Goal: Find specific page/section: Find specific page/section

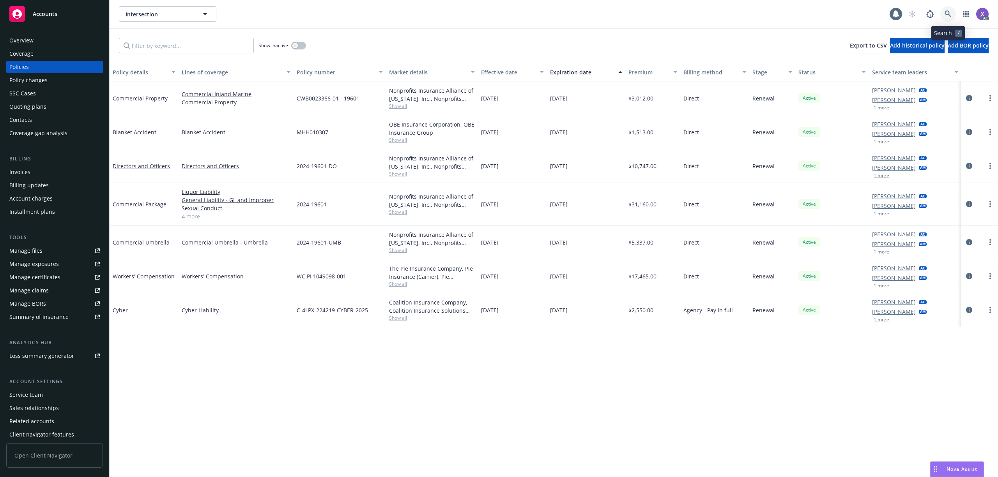
click at [951, 14] on link at bounding box center [948, 14] width 16 height 16
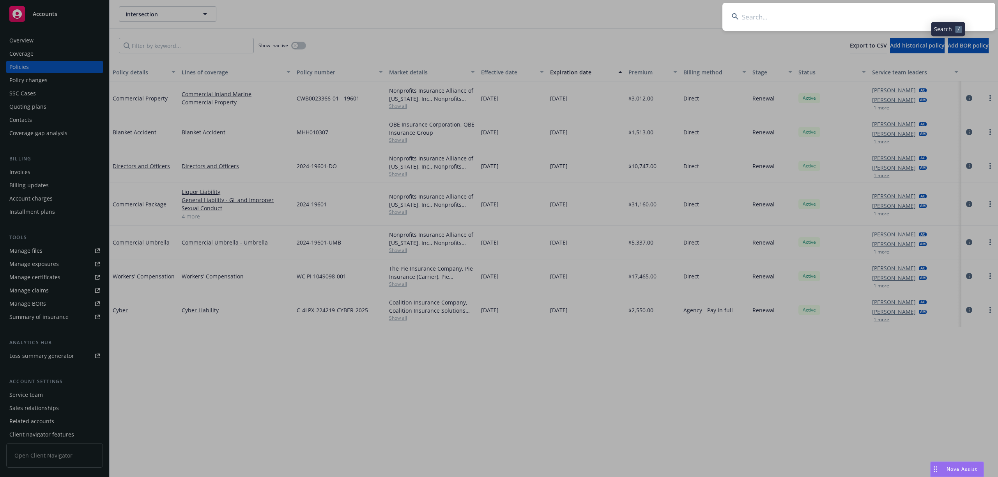
click at [870, 14] on input at bounding box center [858, 17] width 273 height 28
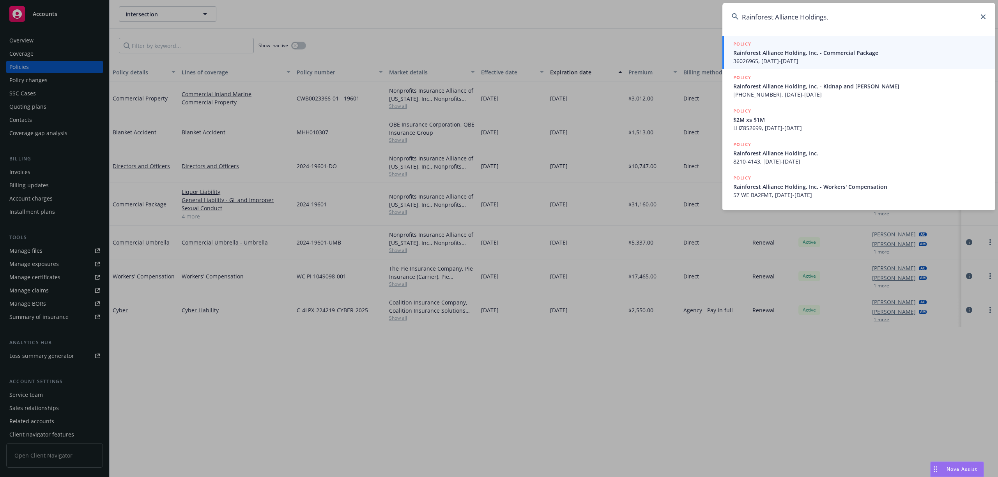
type input "Rainforest Alliance Holdings,"
click at [769, 58] on span "36026965, [DATE]-[DATE]" at bounding box center [859, 61] width 253 height 8
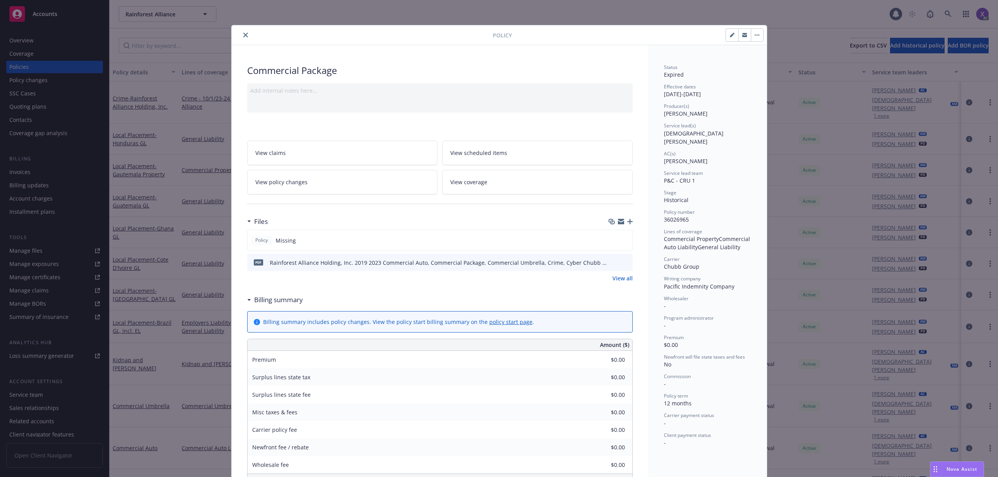
click at [241, 32] on button "close" at bounding box center [245, 34] width 9 height 9
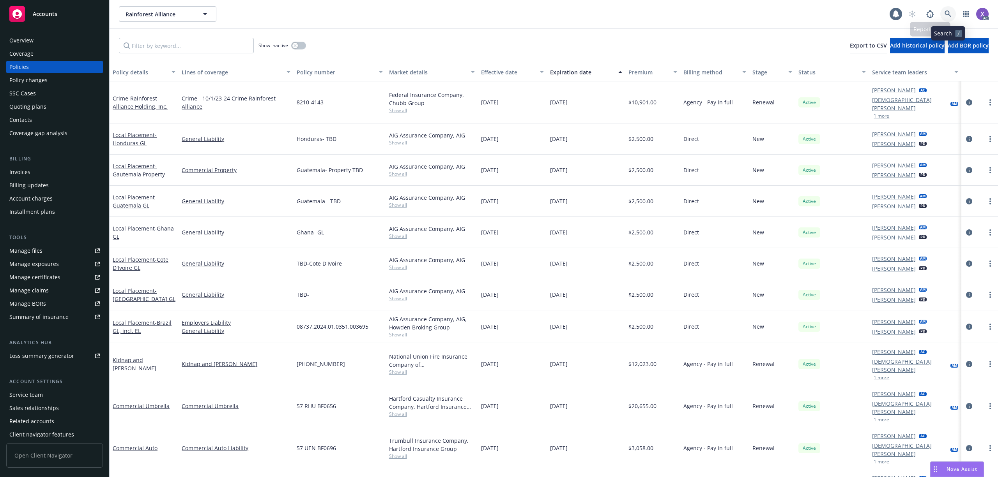
click at [950, 15] on icon at bounding box center [947, 14] width 7 height 7
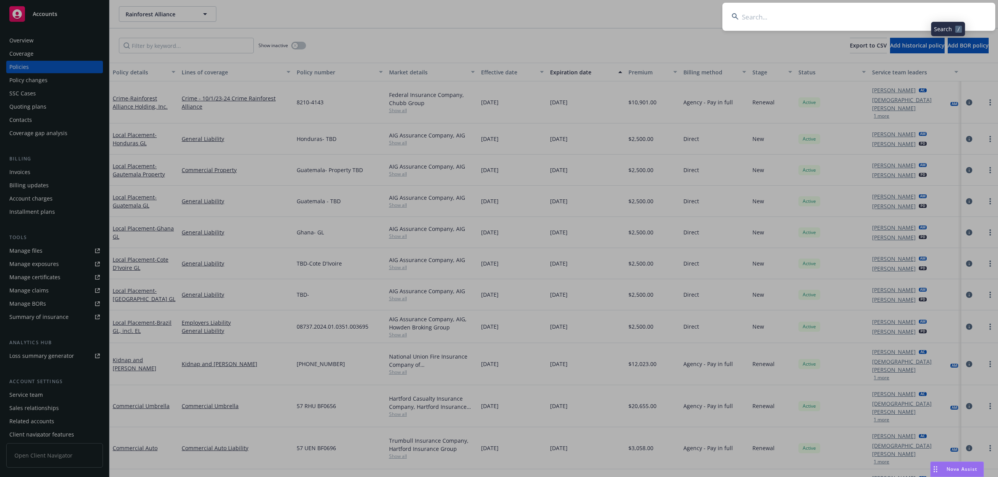
click at [873, 12] on input at bounding box center [858, 17] width 273 height 28
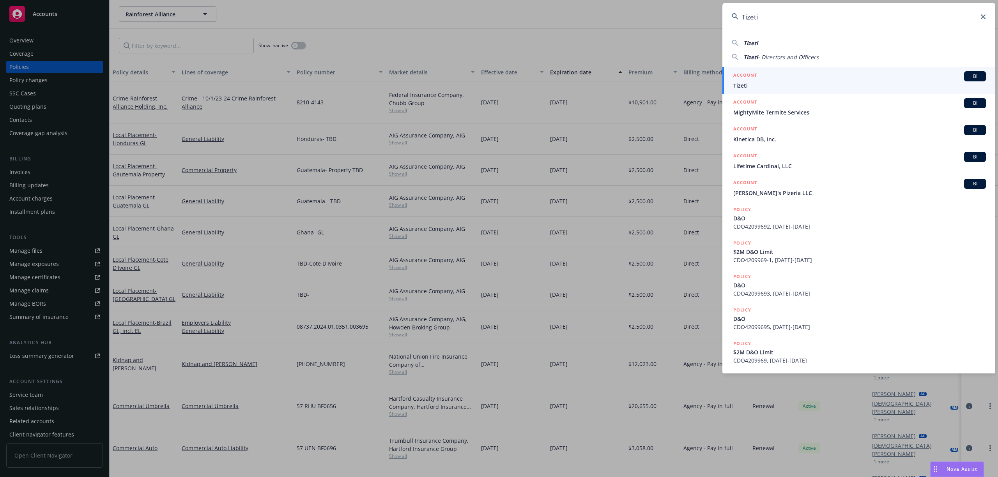
type input "Tizeti"
click at [745, 83] on span "Tizeti" at bounding box center [859, 85] width 253 height 8
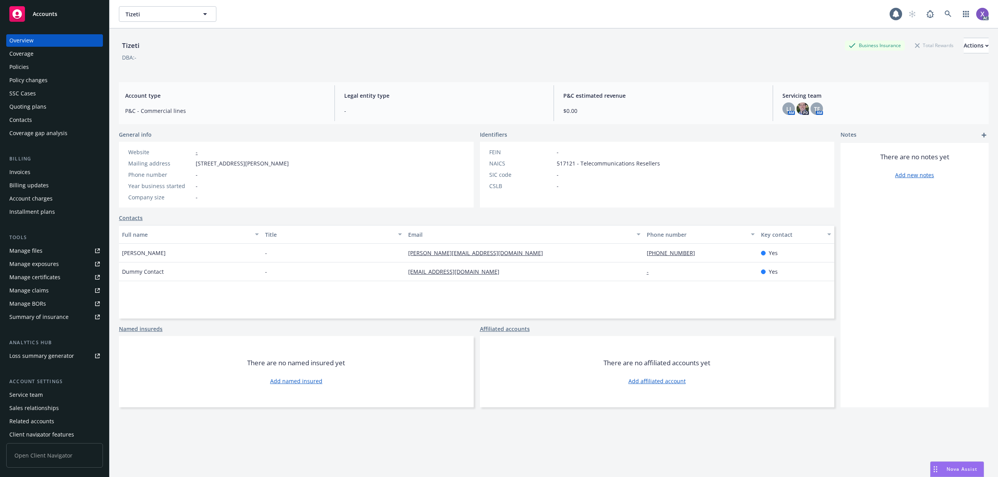
click at [33, 170] on div "Invoices" at bounding box center [54, 172] width 90 height 12
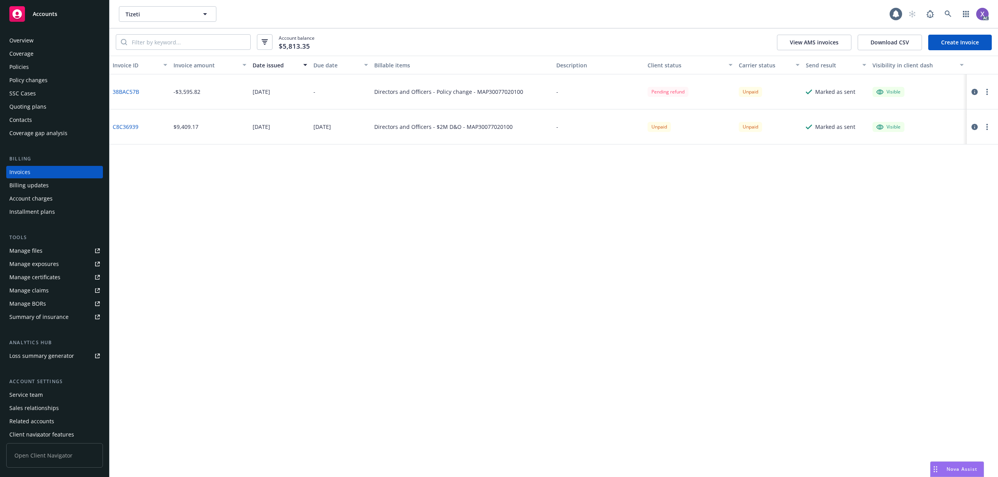
click at [530, 276] on div "Invoice ID Invoice amount Date issued Due date Billable items Description Clien…" at bounding box center [553, 267] width 888 height 422
